Goal: Task Accomplishment & Management: Manage account settings

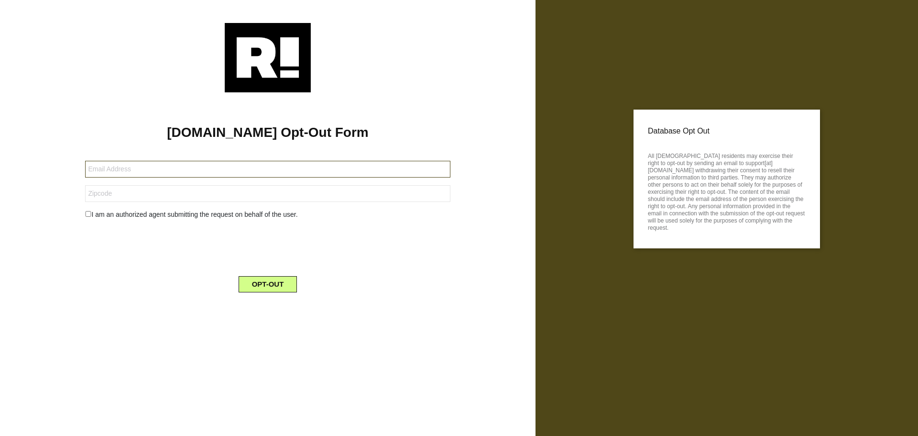
click at [198, 169] on input "text" at bounding box center [267, 169] width 365 height 17
type input "[EMAIL_ADDRESS][DOMAIN_NAME]"
type input "01770"
drag, startPoint x: 160, startPoint y: 191, endPoint x: 0, endPoint y: 184, distance: 159.9
click at [0, 184] on div "[DOMAIN_NAME] Opt-Out Form [EMAIL_ADDRESS][DOMAIN_NAME] 01770 I am an authorize…" at bounding box center [268, 218] width 536 height 436
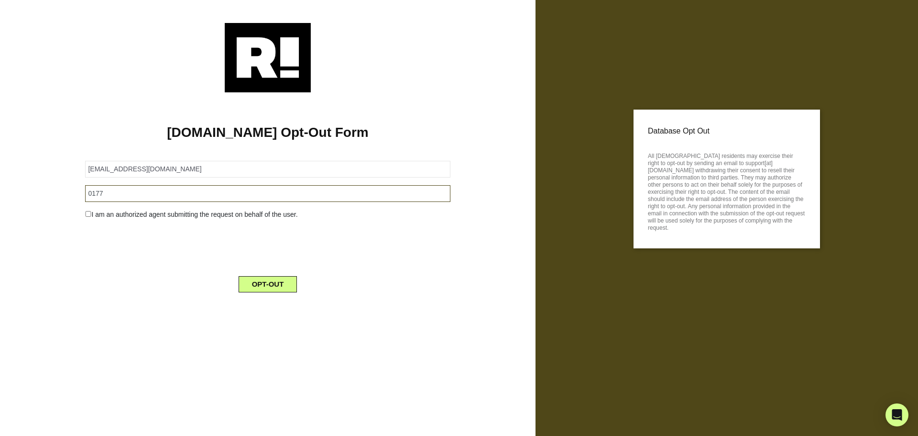
type input "01770"
drag, startPoint x: 226, startPoint y: 379, endPoint x: 221, endPoint y: 373, distance: 7.5
click at [226, 379] on div "[DOMAIN_NAME] Opt-Out Form [EMAIL_ADDRESS][DOMAIN_NAME] 01770 I am an authorize…" at bounding box center [268, 218] width 536 height 436
click at [276, 284] on button "OPT-OUT" at bounding box center [268, 284] width 59 height 16
